Goal: Information Seeking & Learning: Learn about a topic

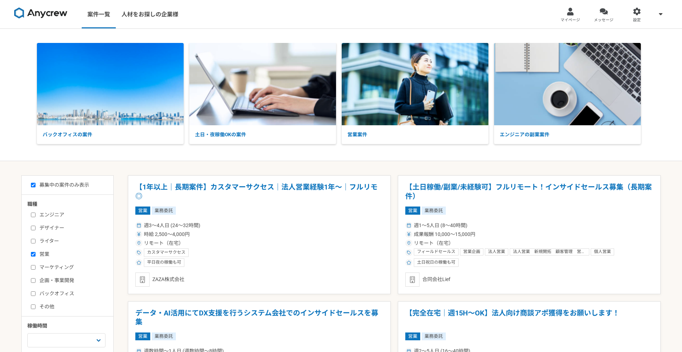
click at [40, 256] on label "営業" at bounding box center [72, 254] width 82 height 7
click at [36, 256] on input "営業" at bounding box center [33, 254] width 5 height 5
checkbox input "false"
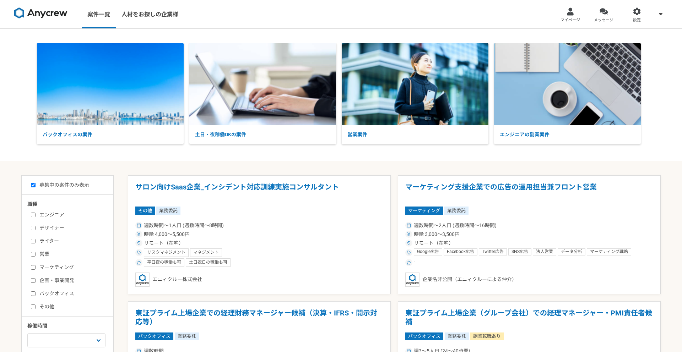
click at [45, 266] on label "マーケティング" at bounding box center [72, 267] width 82 height 7
click at [36, 266] on input "マーケティング" at bounding box center [33, 267] width 5 height 5
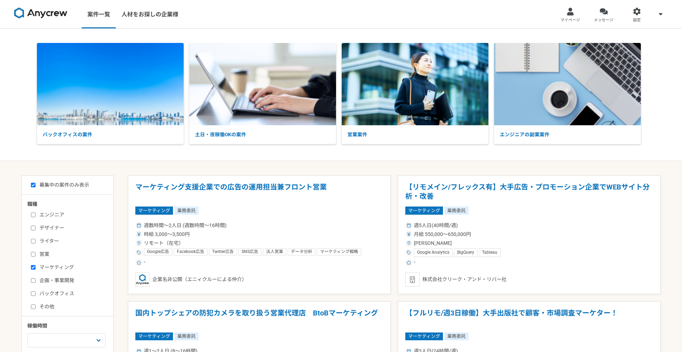
click at [61, 268] on label "マーケティング" at bounding box center [72, 267] width 82 height 7
click at [36, 268] on input "マーケティング" at bounding box center [33, 267] width 5 height 5
checkbox input "false"
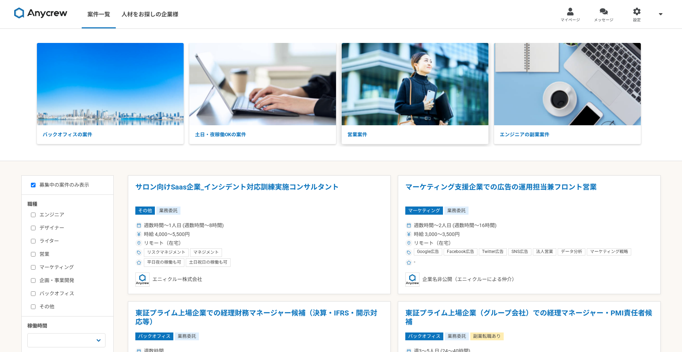
click at [380, 129] on p "営業案件" at bounding box center [415, 134] width 147 height 19
